Goal: Task Accomplishment & Management: Complete application form

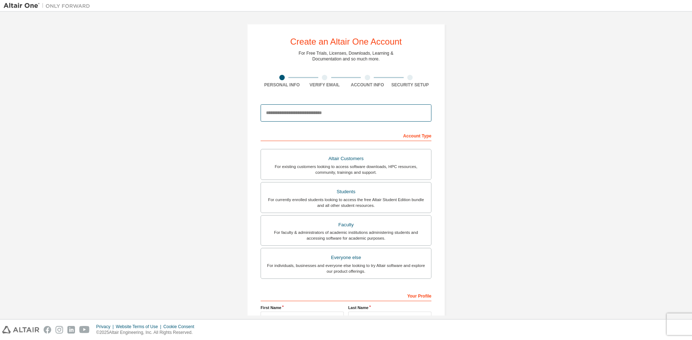
click at [296, 118] on input "email" at bounding box center [345, 112] width 171 height 17
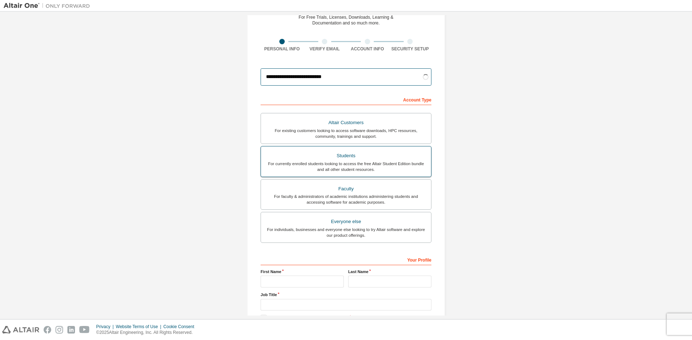
type input "**********"
click at [367, 157] on div "Students" at bounding box center [345, 156] width 161 height 10
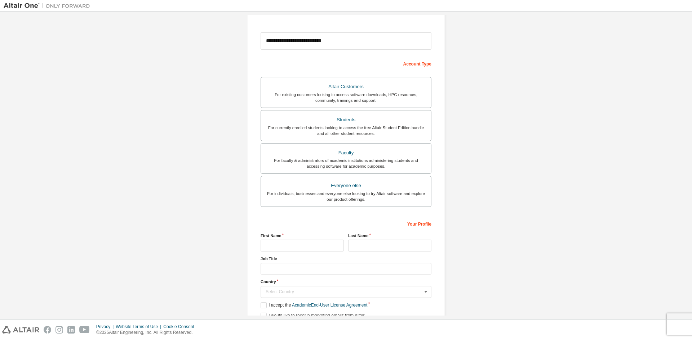
scroll to position [104, 0]
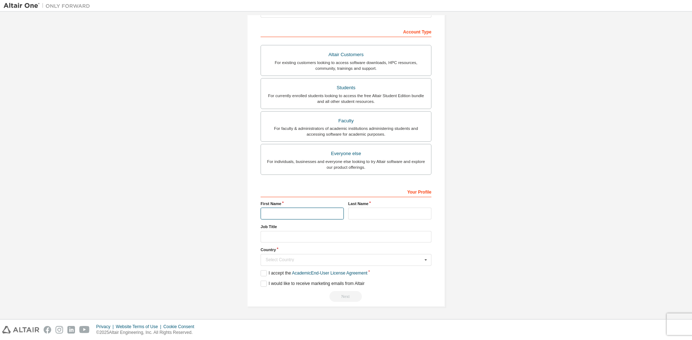
click at [295, 210] on input "text" at bounding box center [301, 214] width 83 height 12
type input "******"
click at [385, 210] on input "text" at bounding box center [389, 214] width 83 height 12
type input "******"
click at [370, 240] on input "text" at bounding box center [345, 237] width 171 height 12
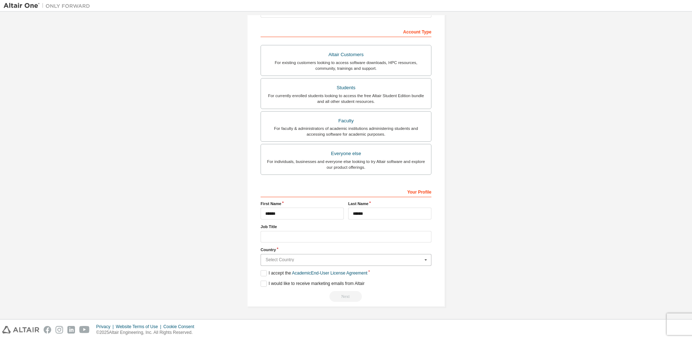
click at [332, 264] on input "text" at bounding box center [346, 260] width 170 height 11
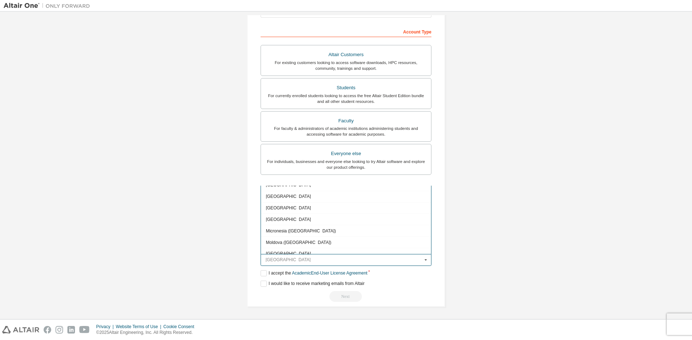
scroll to position [1549, 0]
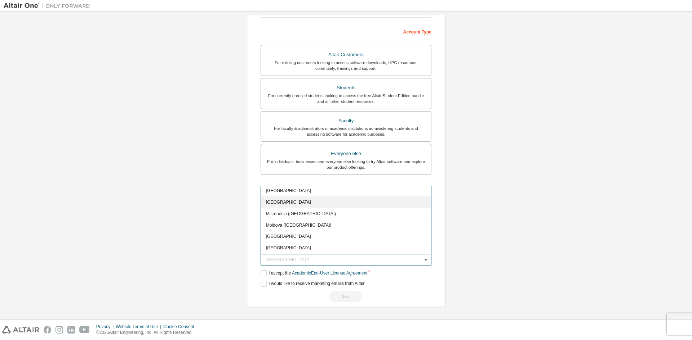
click at [296, 203] on span "[GEOGRAPHIC_DATA]" at bounding box center [346, 202] width 160 height 4
type input "***"
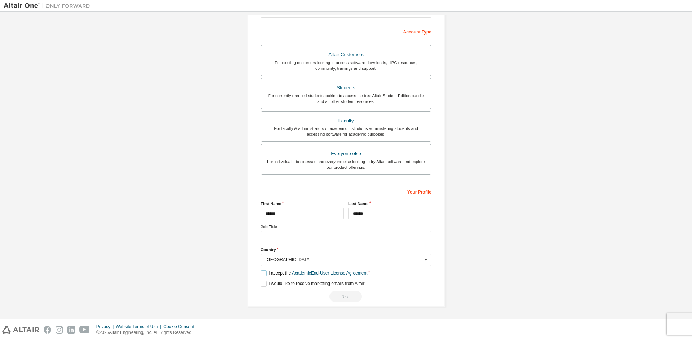
click at [262, 273] on label "I accept the Academic End-User License Agreement" at bounding box center [313, 274] width 107 height 6
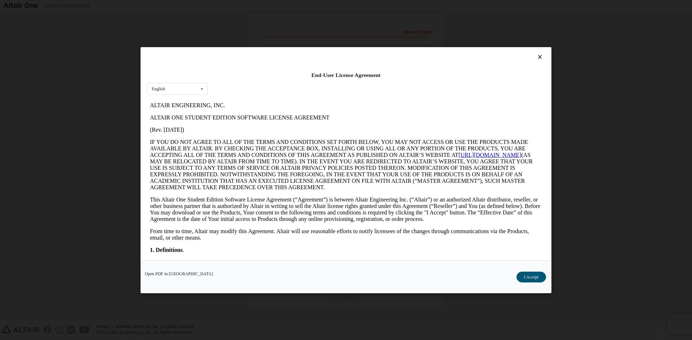
scroll to position [0, 0]
click at [540, 54] on icon at bounding box center [540, 57] width 8 height 6
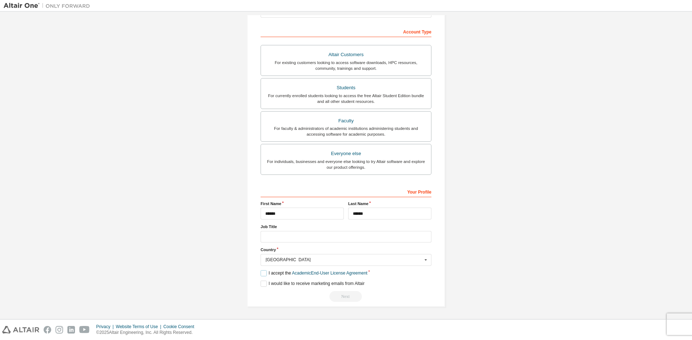
click at [260, 276] on label "I accept the Academic End-User License Agreement" at bounding box center [313, 274] width 107 height 6
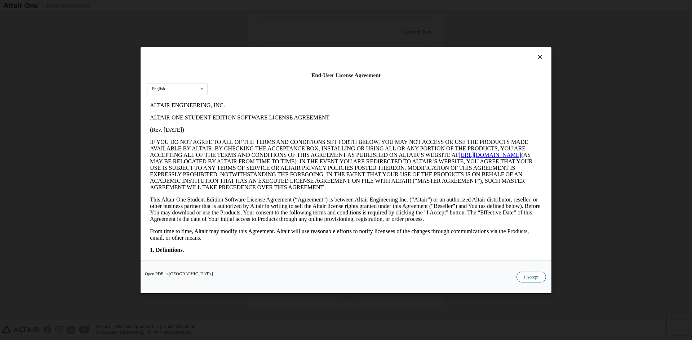
click at [532, 278] on button "I Accept" at bounding box center [531, 277] width 30 height 11
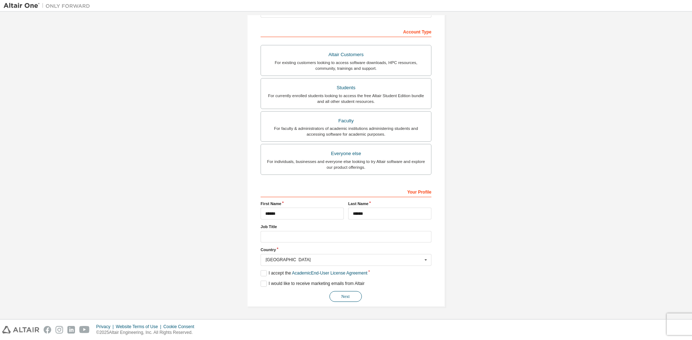
click at [350, 295] on button "Next" at bounding box center [345, 296] width 32 height 11
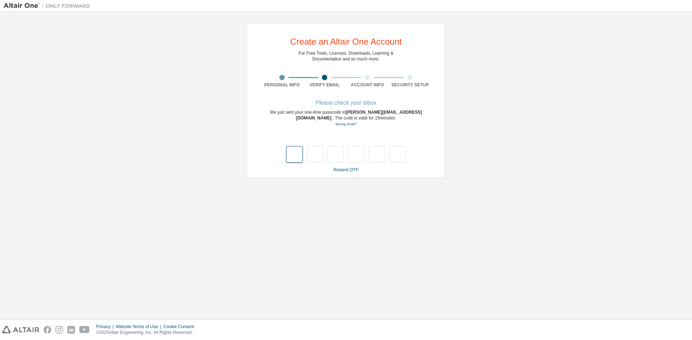
type input "*"
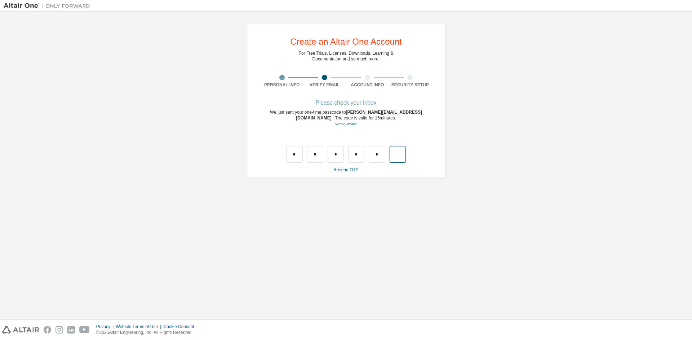
type input "*"
